Goal: Task Accomplishment & Management: Manage account settings

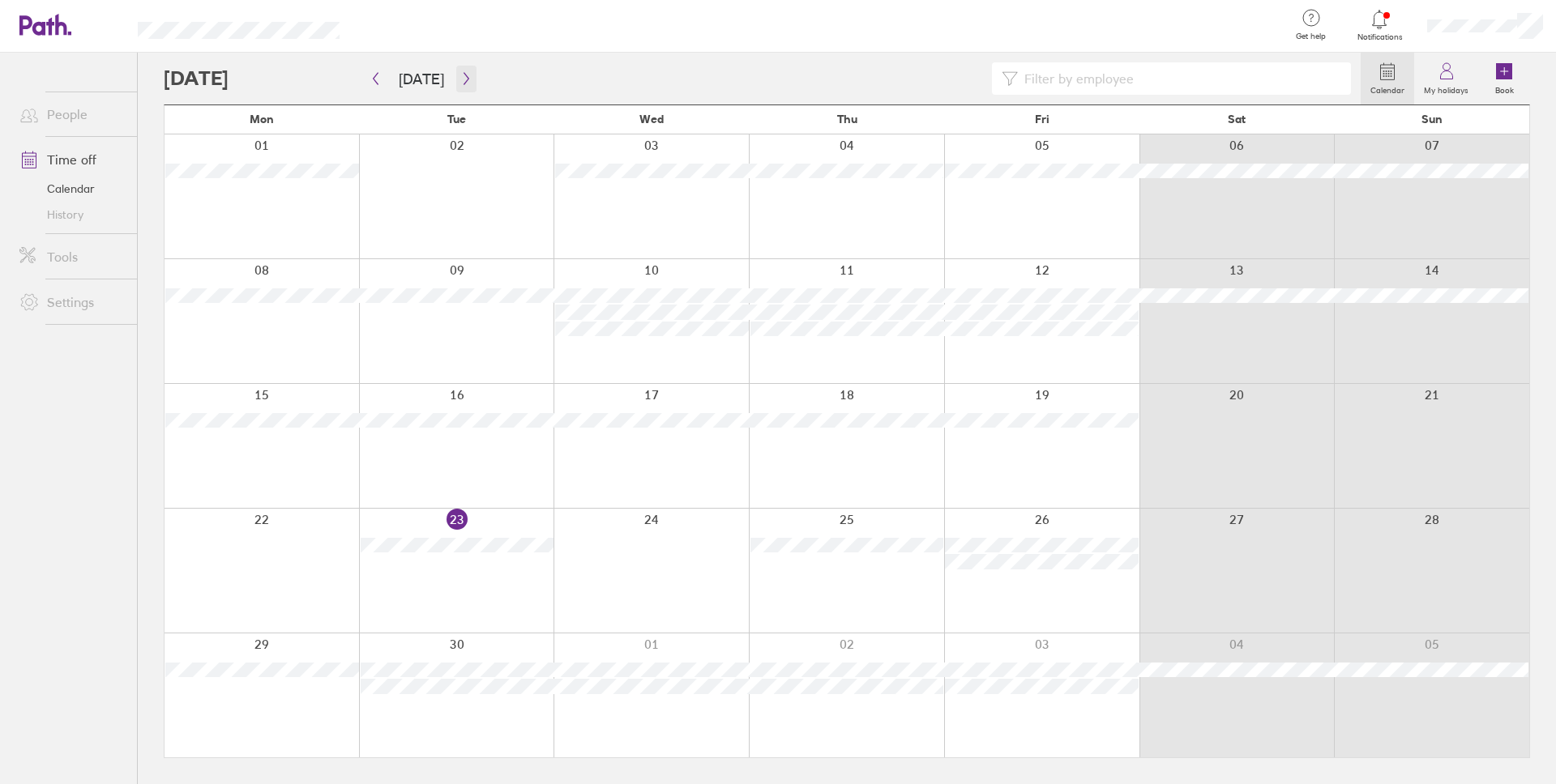
click at [460, 76] on icon "button" at bounding box center [466, 78] width 13 height 13
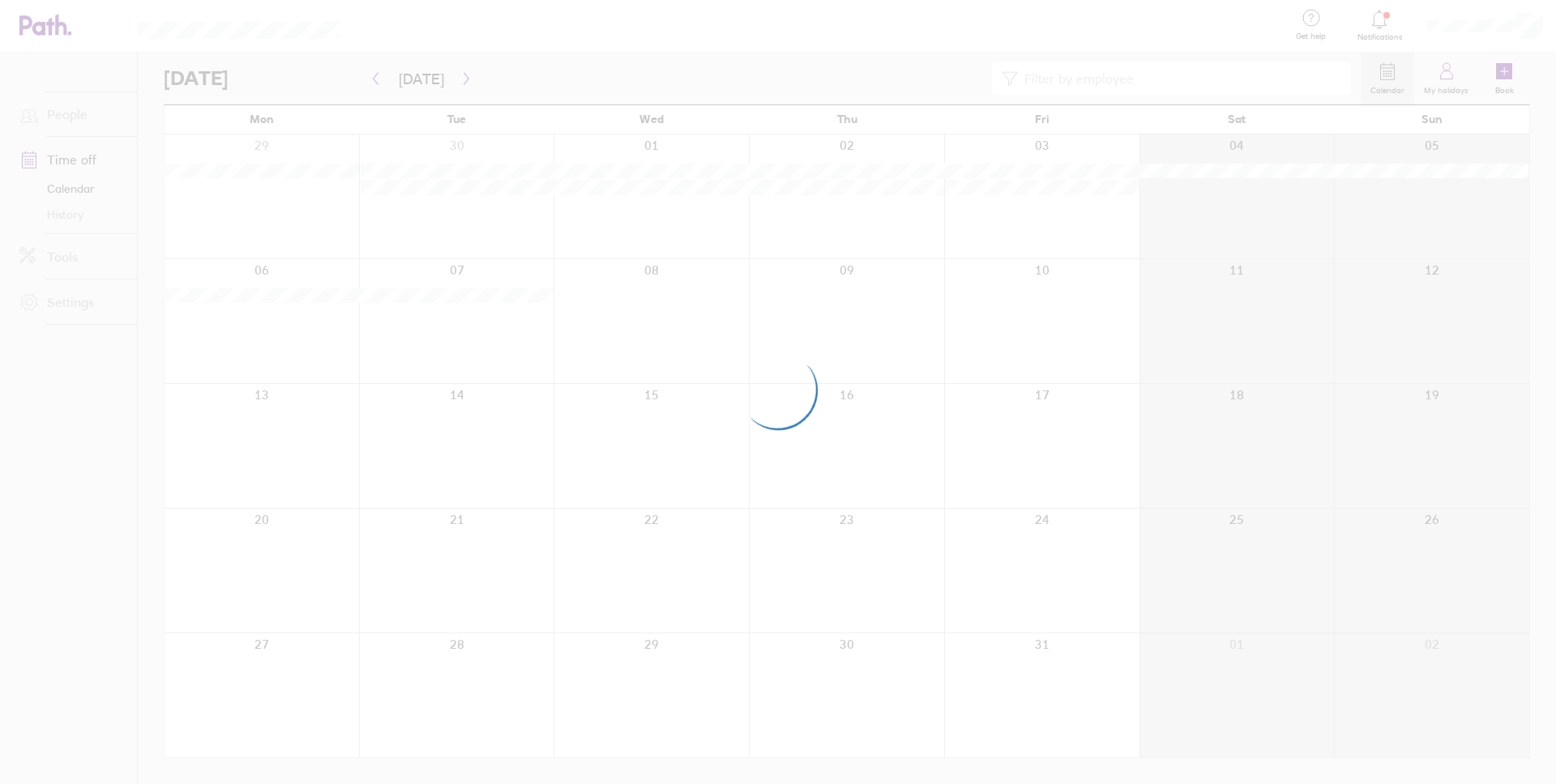
click at [1491, 22] on div at bounding box center [778, 392] width 1556 height 784
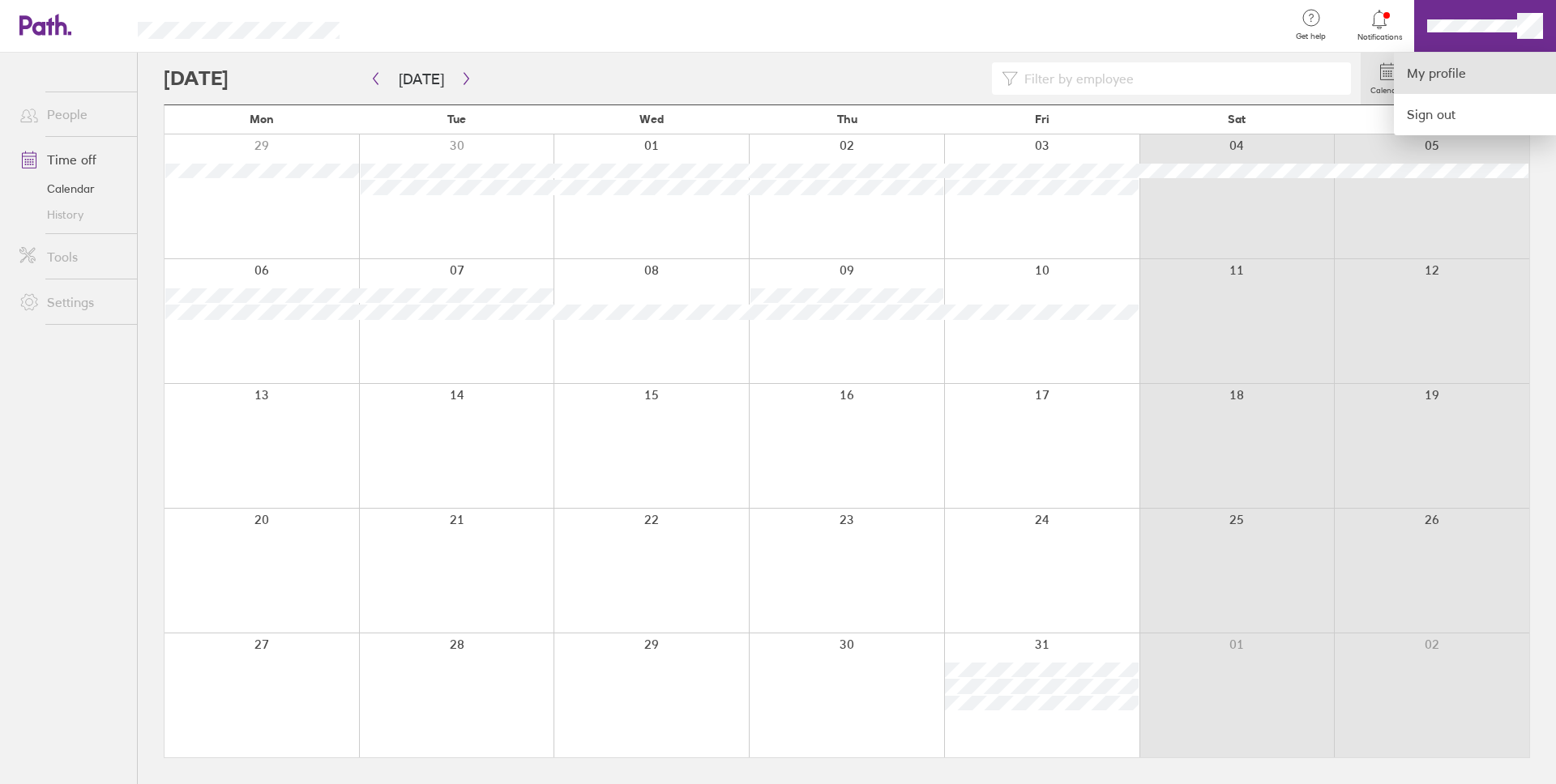
click at [1427, 86] on link "My profile" at bounding box center [1474, 73] width 162 height 42
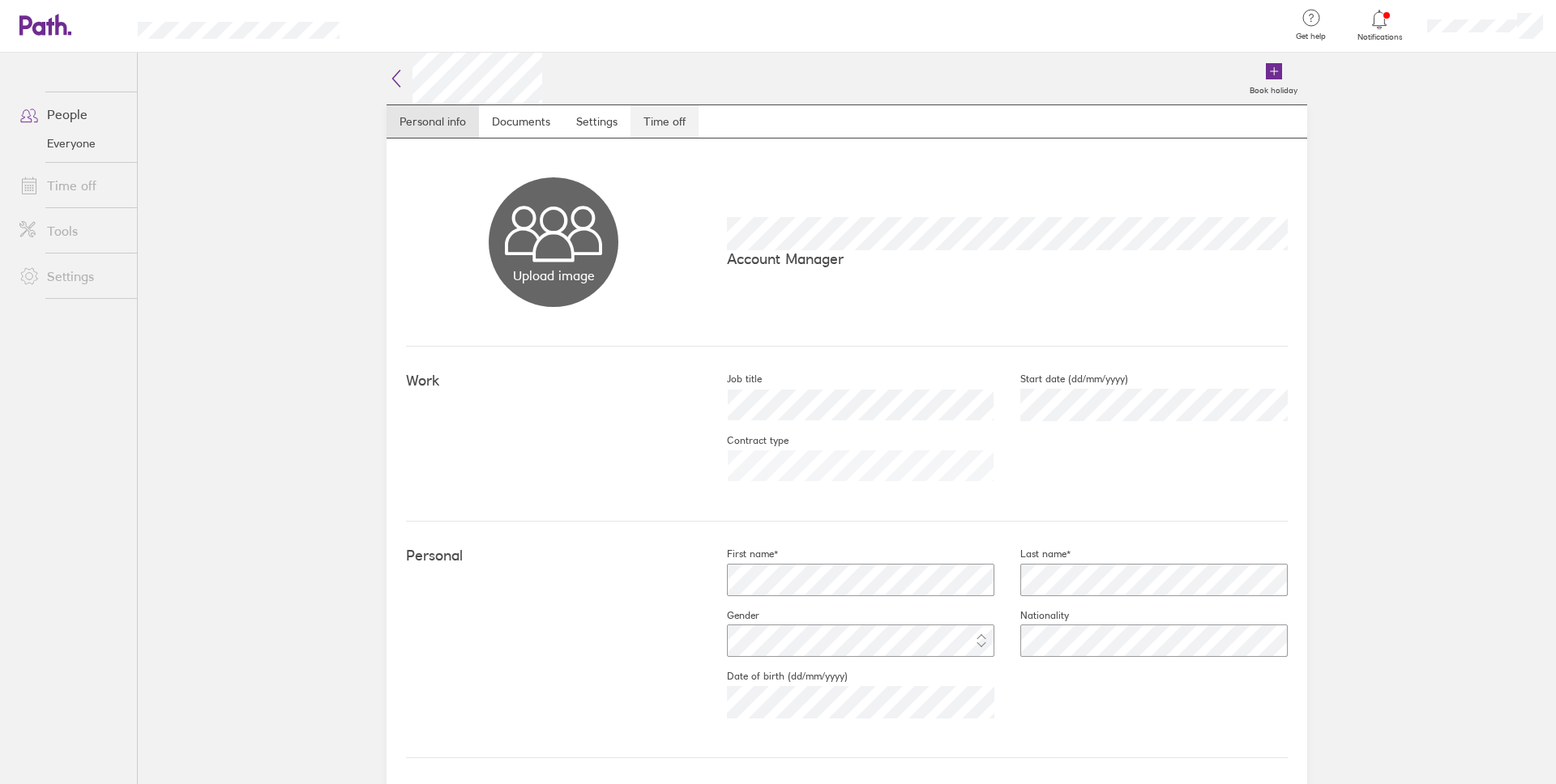
click at [660, 114] on link "Time off" at bounding box center [665, 121] width 68 height 32
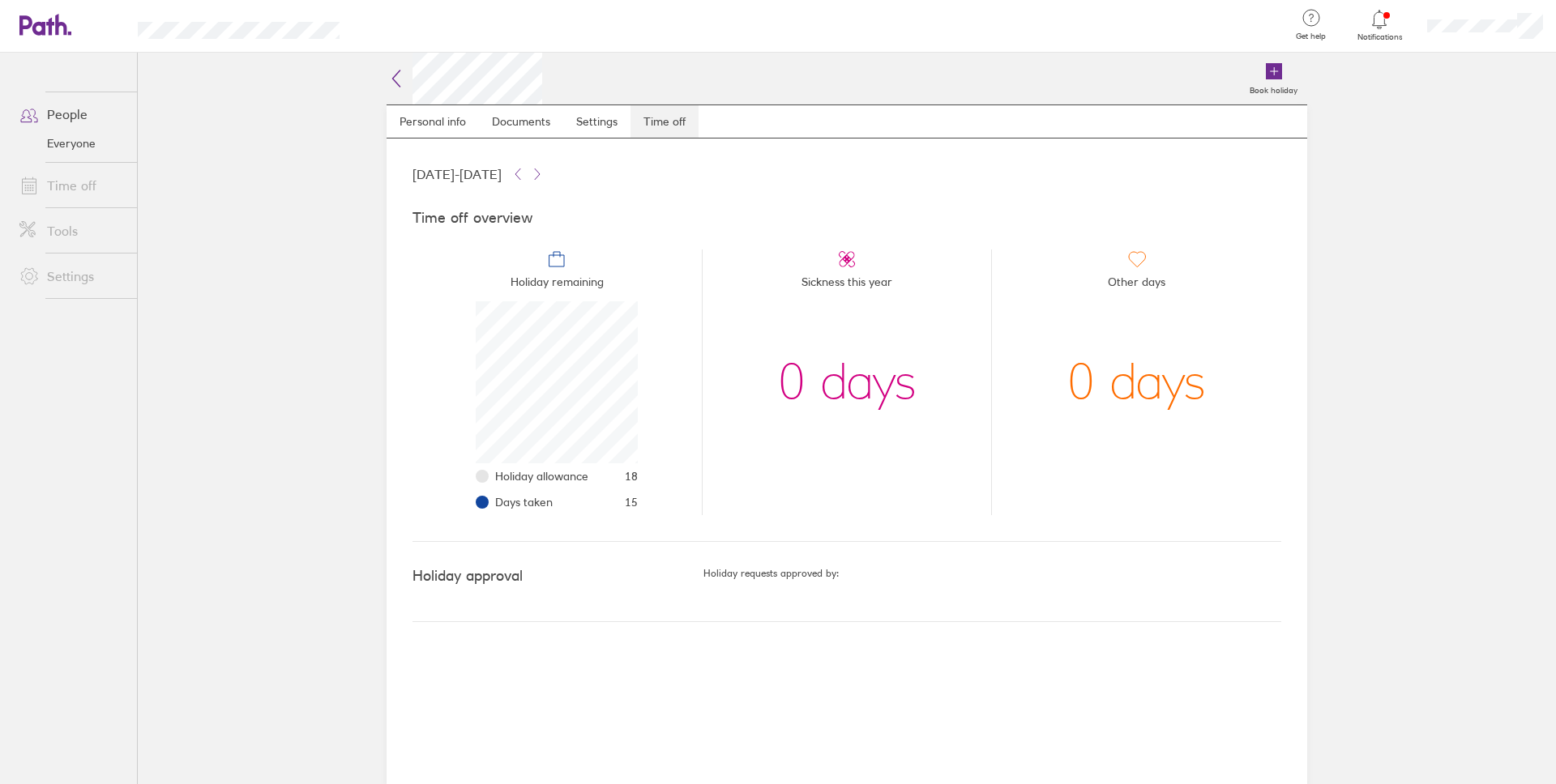
scroll to position [162, 162]
